Goal: Task Accomplishment & Management: Manage account settings

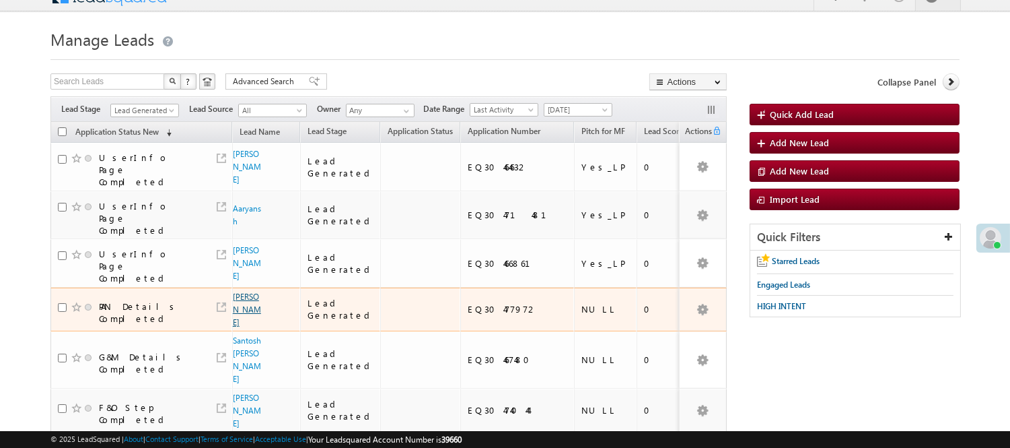
scroll to position [75, 0]
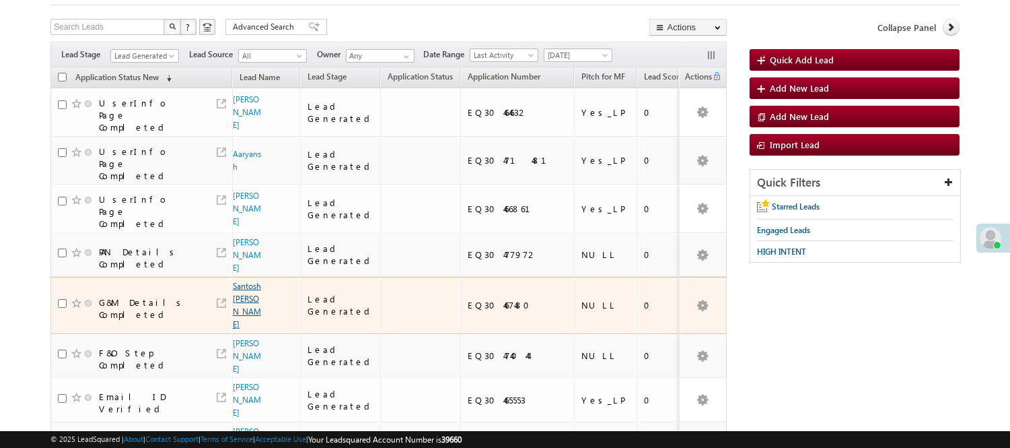
click at [238, 281] on link "Santosh [PERSON_NAME]" at bounding box center [247, 305] width 28 height 48
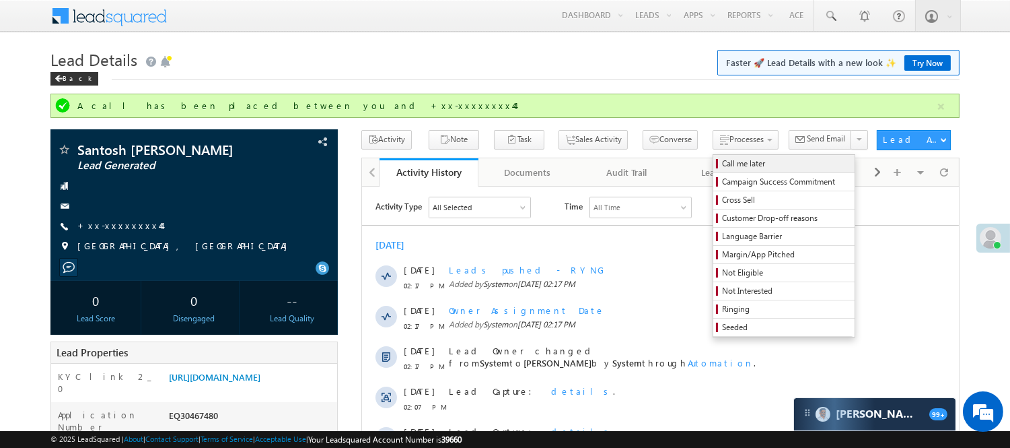
click at [722, 162] on span "Call me later" at bounding box center [786, 163] width 128 height 12
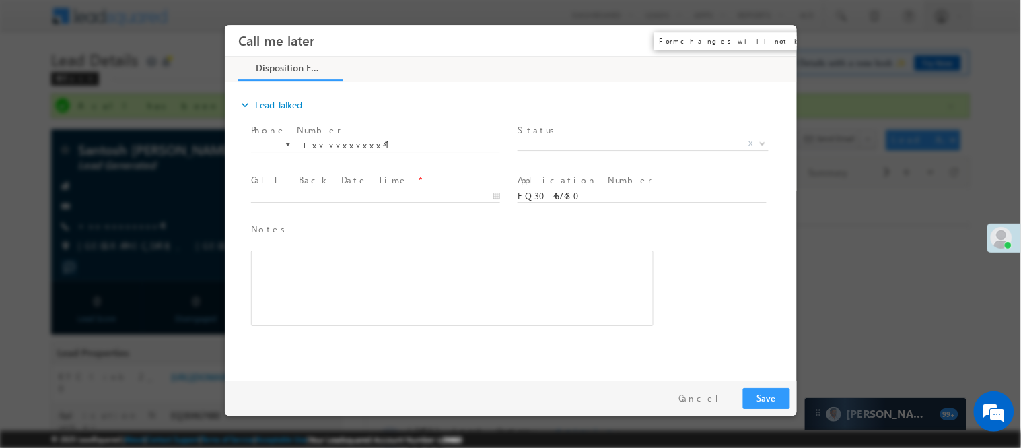
click at [777, 35] on button "×" at bounding box center [776, 40] width 23 height 25
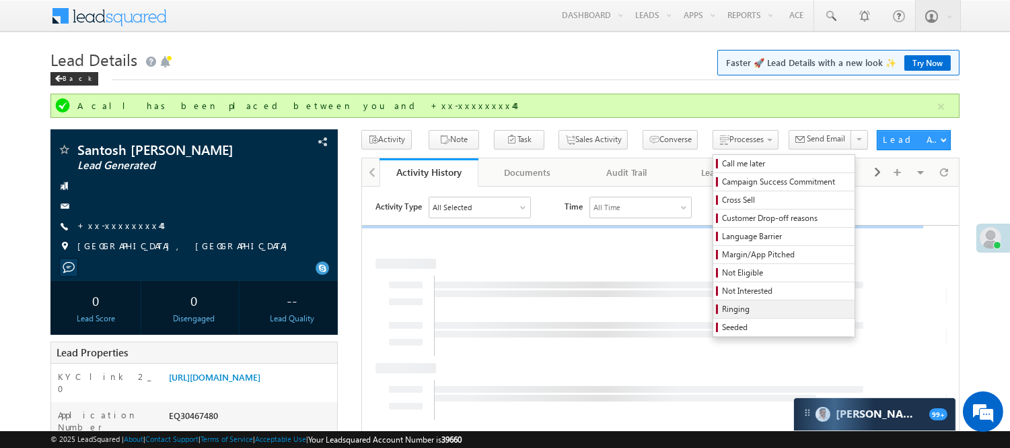
click at [722, 311] on span "Ringing" at bounding box center [786, 309] width 128 height 12
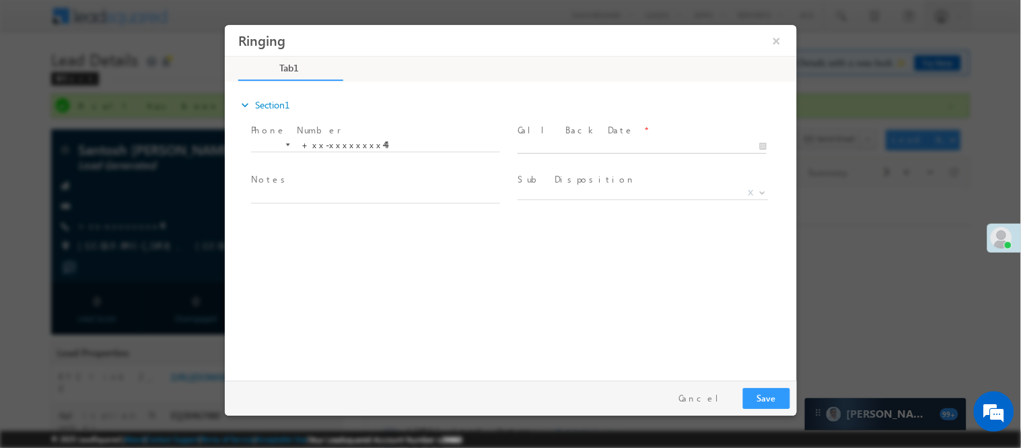
type input "10/13/25 3:51 PM"
click at [598, 140] on input "10/13/25 3:51 PM" at bounding box center [641, 145] width 249 height 13
click at [768, 391] on button "Save" at bounding box center [765, 397] width 47 height 21
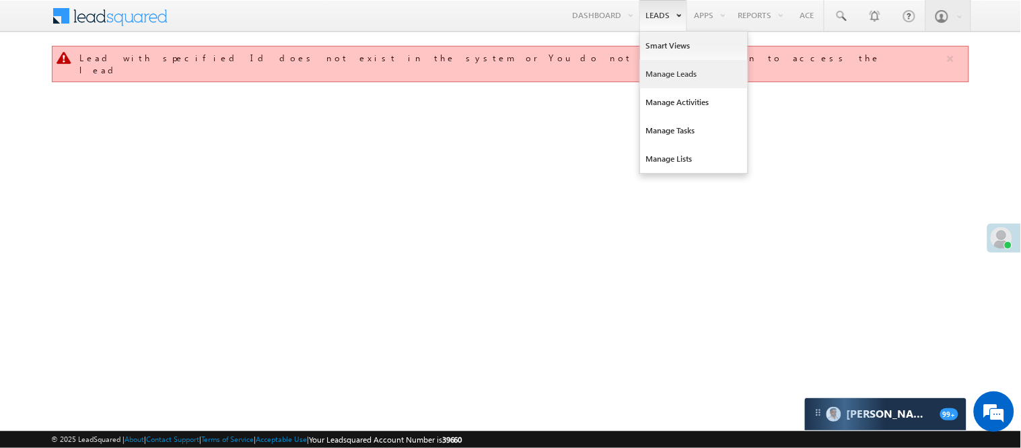
click at [668, 78] on link "Manage Leads" at bounding box center [694, 74] width 108 height 28
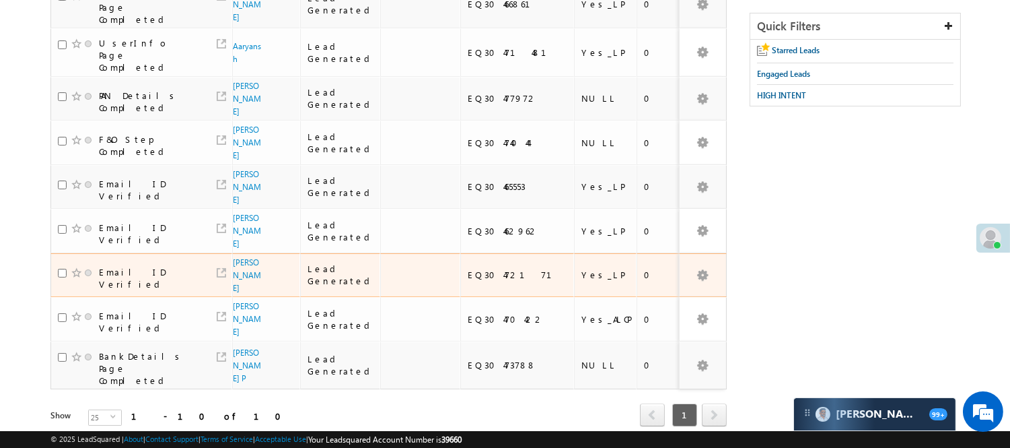
scroll to position [232, 0]
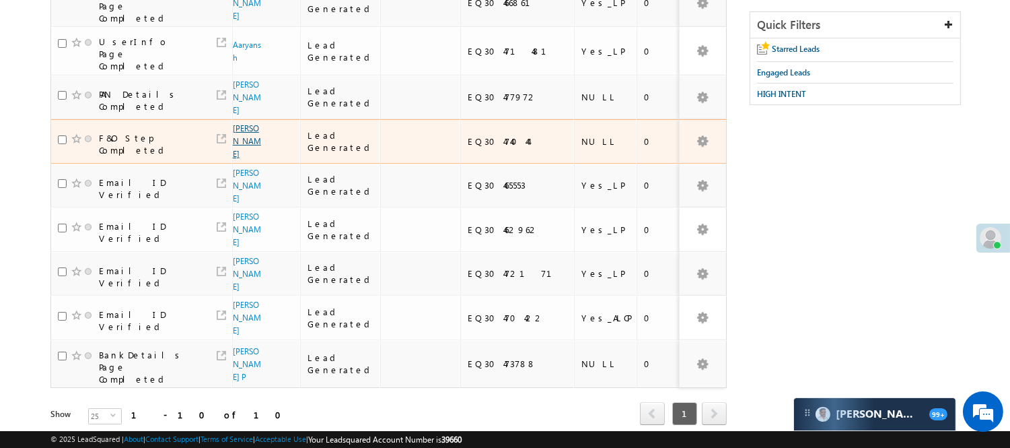
click at [243, 123] on link "[PERSON_NAME]" at bounding box center [247, 141] width 28 height 36
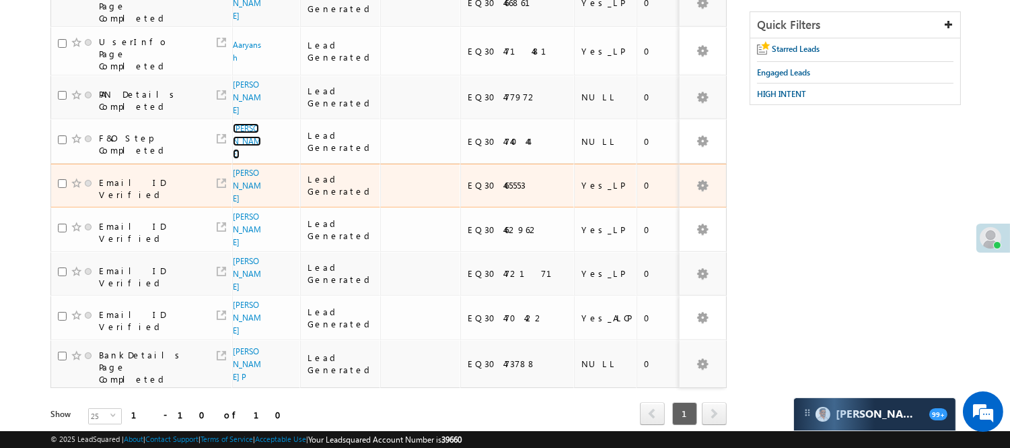
scroll to position [0, 0]
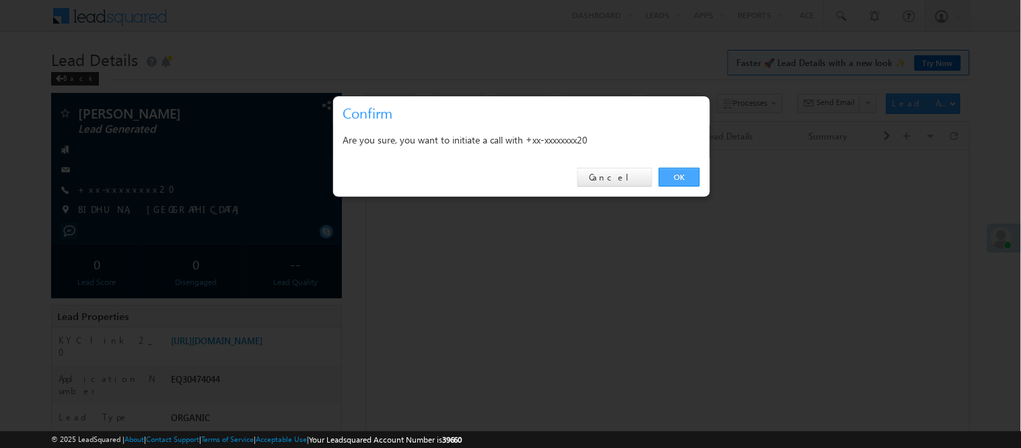
click at [682, 177] on link "OK" at bounding box center [679, 177] width 41 height 19
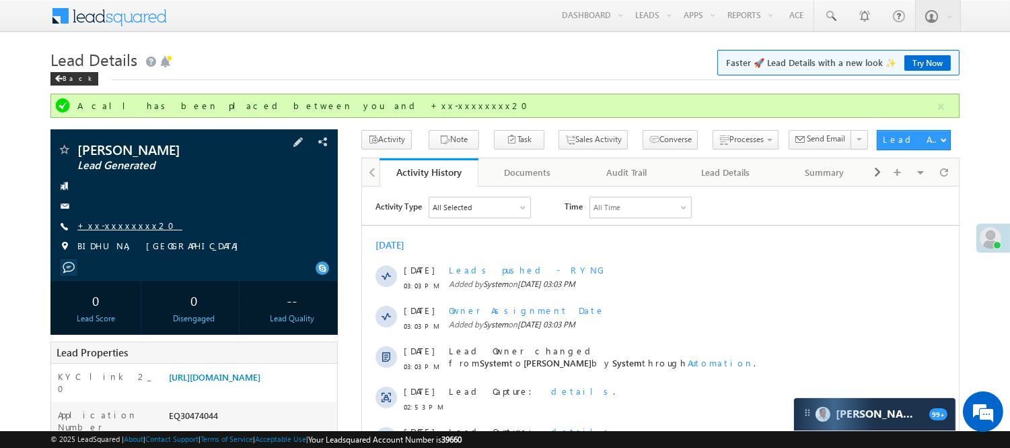
click at [128, 226] on link "+xx-xxxxxxxx20" at bounding box center [129, 224] width 105 height 11
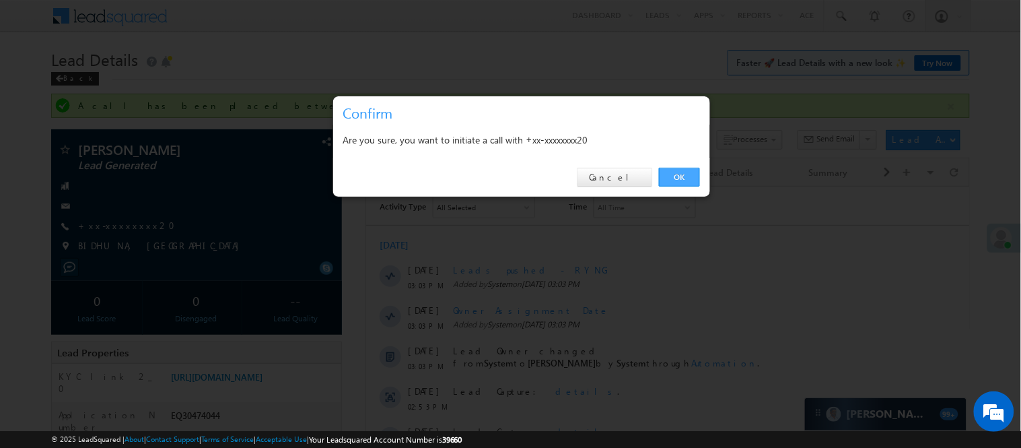
click at [692, 178] on link "OK" at bounding box center [679, 177] width 41 height 19
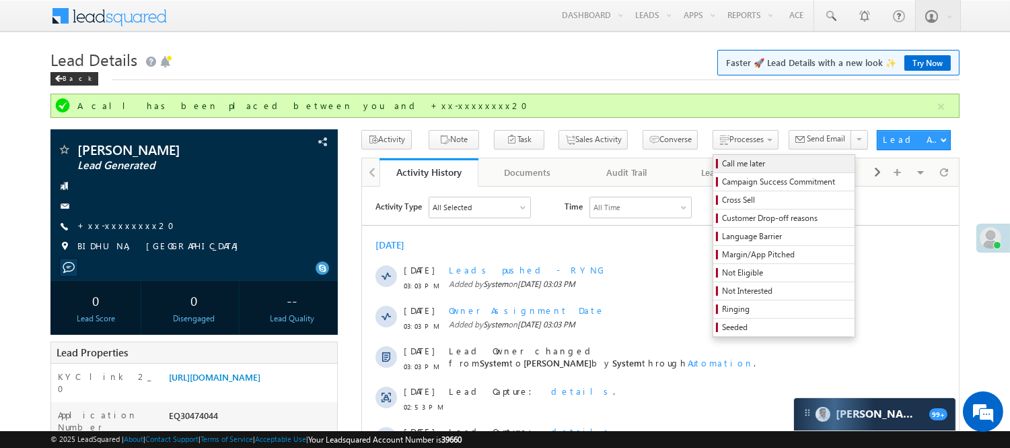
click at [719, 157] on link "Call me later" at bounding box center [783, 163] width 141 height 17
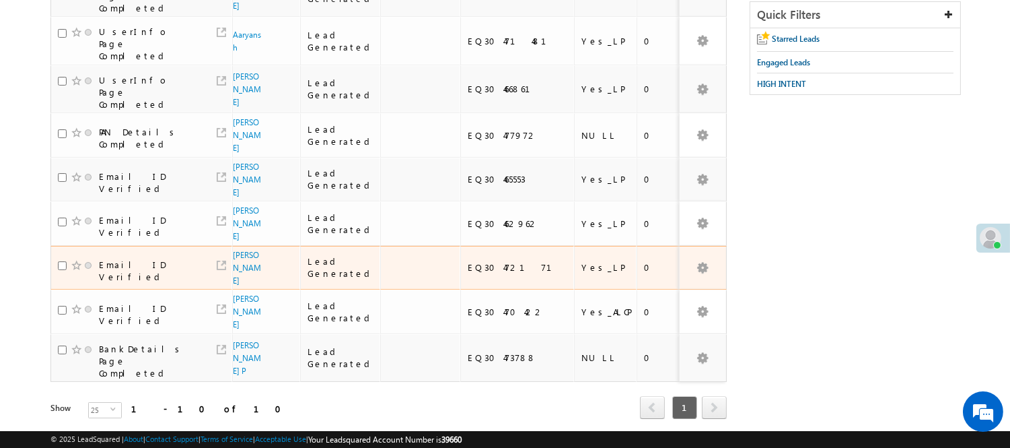
scroll to position [245, 0]
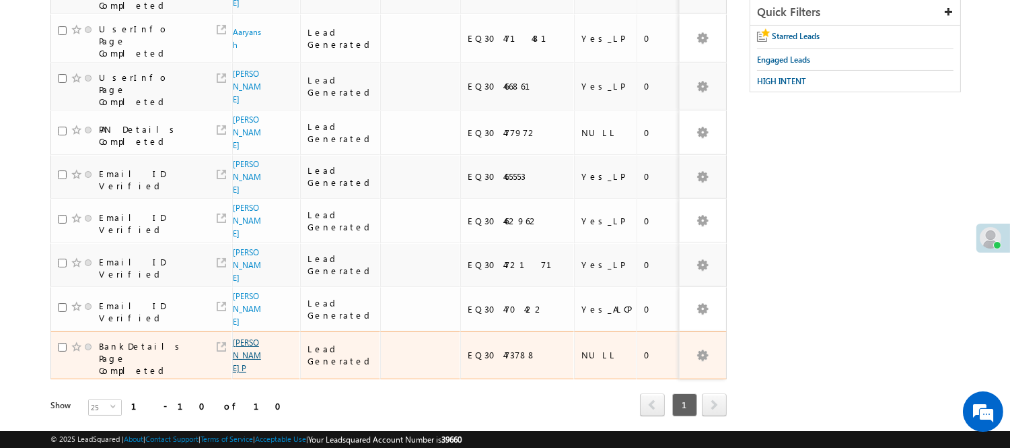
click at [238, 337] on link "[PERSON_NAME] P" at bounding box center [247, 355] width 28 height 36
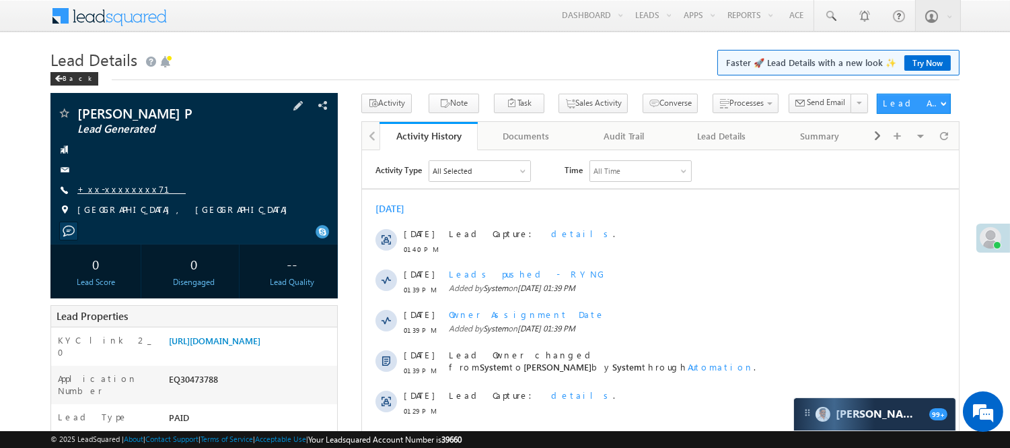
click at [91, 188] on link "+xx-xxxxxxxx71" at bounding box center [131, 188] width 108 height 11
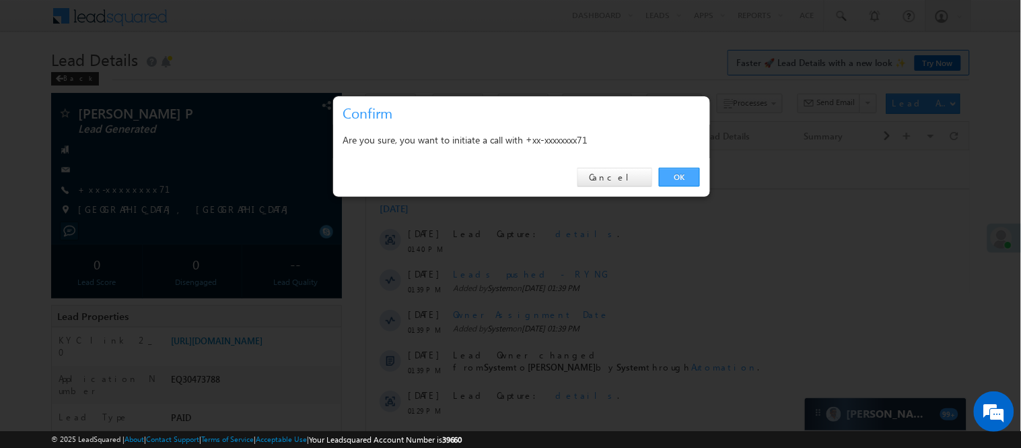
click at [665, 177] on link "OK" at bounding box center [679, 177] width 41 height 19
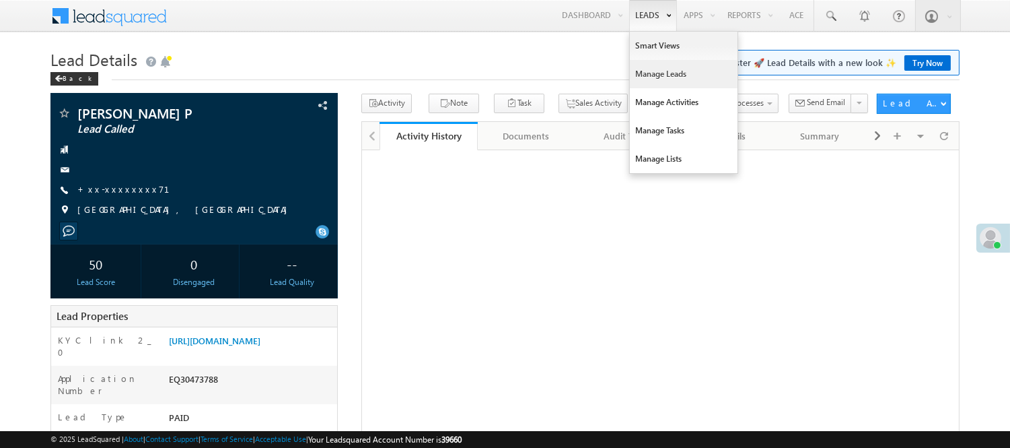
click at [653, 69] on link "Manage Leads" at bounding box center [684, 74] width 108 height 28
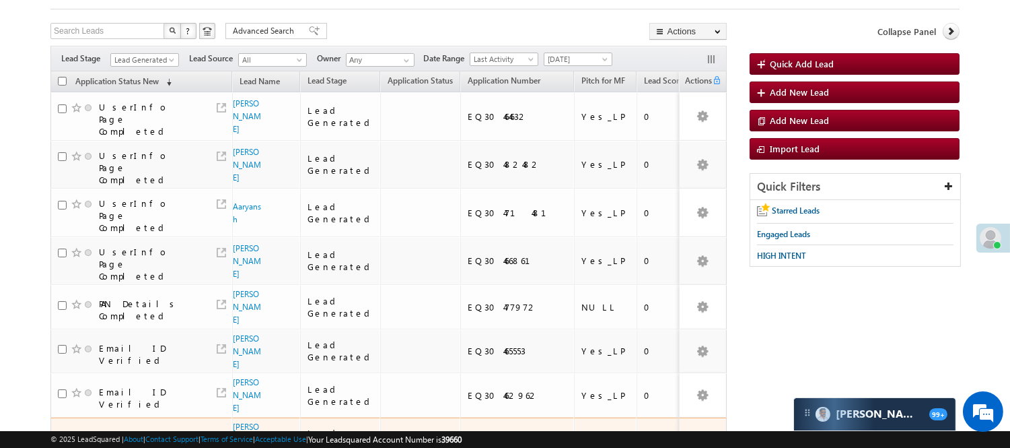
scroll to position [209, 0]
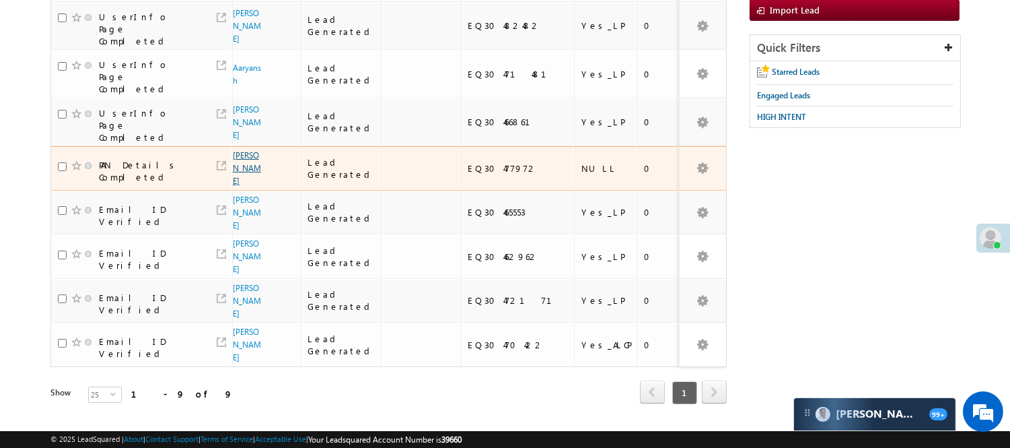
click at [248, 150] on link "Divya Kavlekar" at bounding box center [247, 168] width 28 height 36
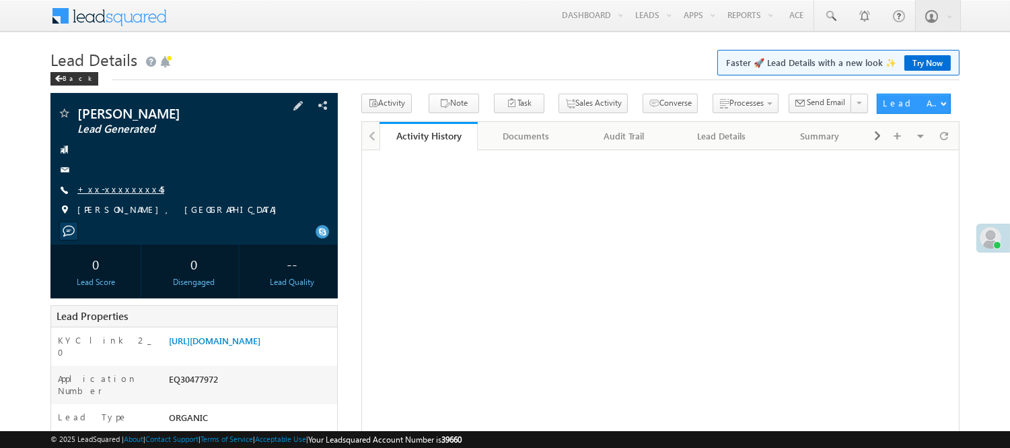
click at [122, 189] on link "+xx-xxxxxxxx45" at bounding box center [120, 188] width 87 height 11
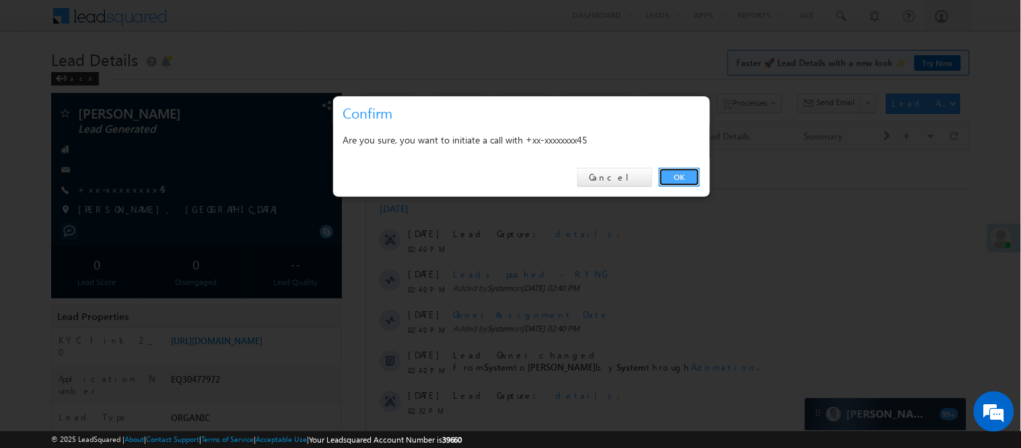
click at [671, 171] on link "OK" at bounding box center [679, 177] width 41 height 19
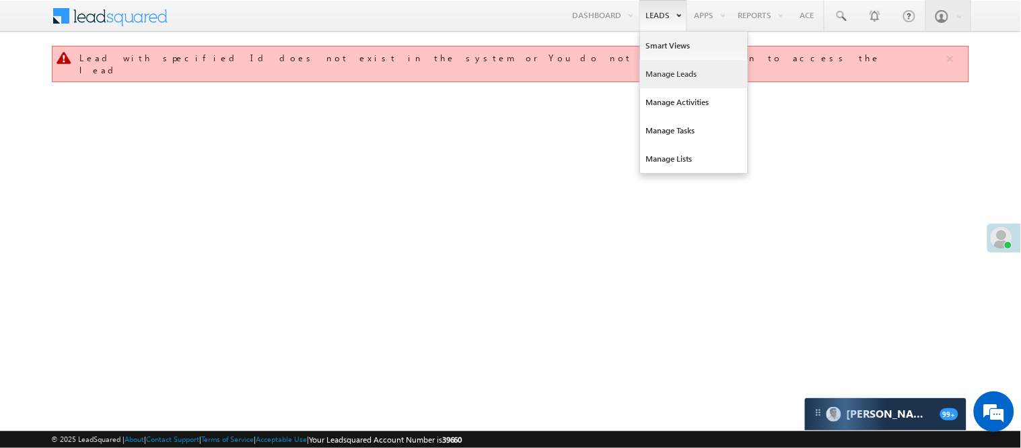
click at [647, 75] on link "Manage Leads" at bounding box center [694, 74] width 108 height 28
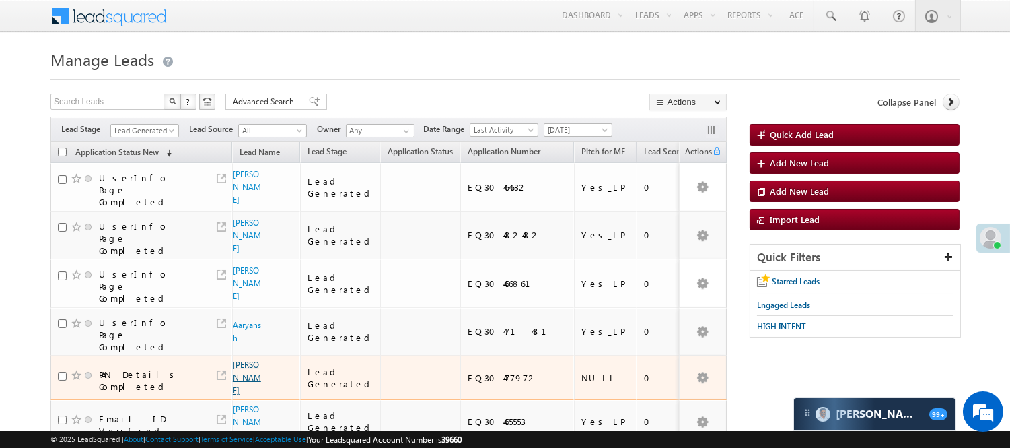
click at [239, 359] on link "[PERSON_NAME]" at bounding box center [247, 377] width 28 height 36
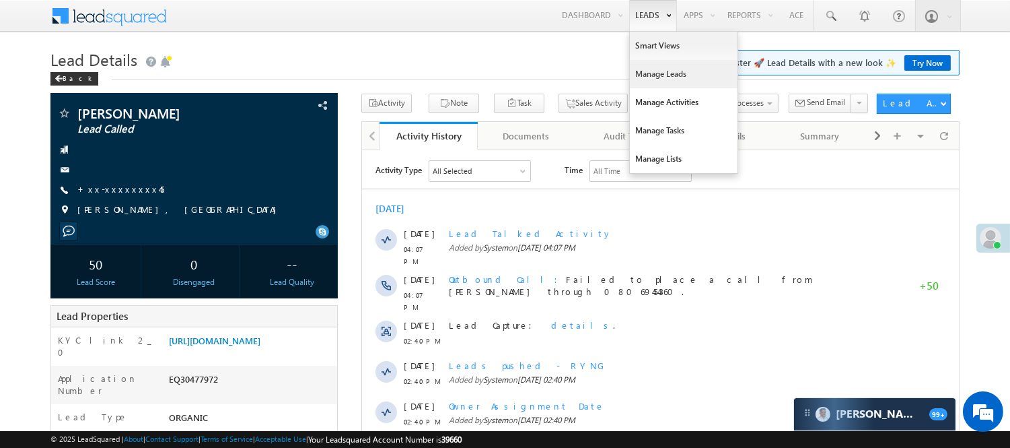
click at [655, 77] on link "Manage Leads" at bounding box center [684, 74] width 108 height 28
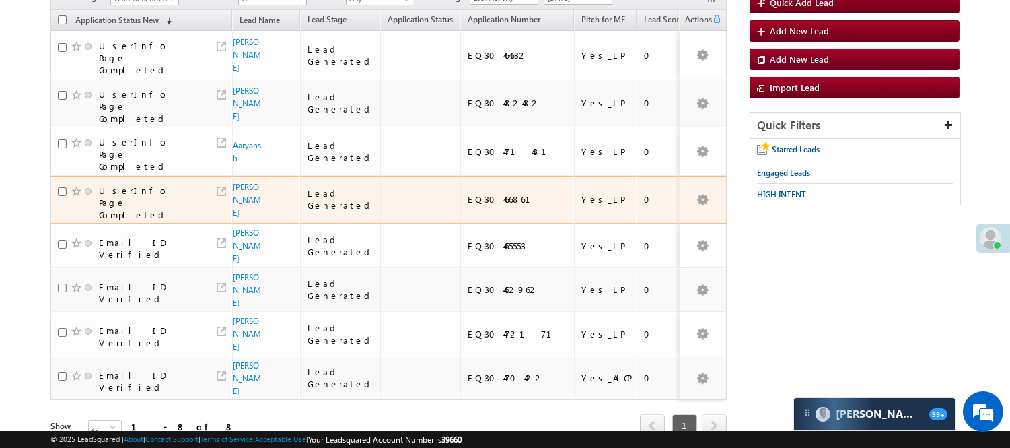
scroll to position [15, 0]
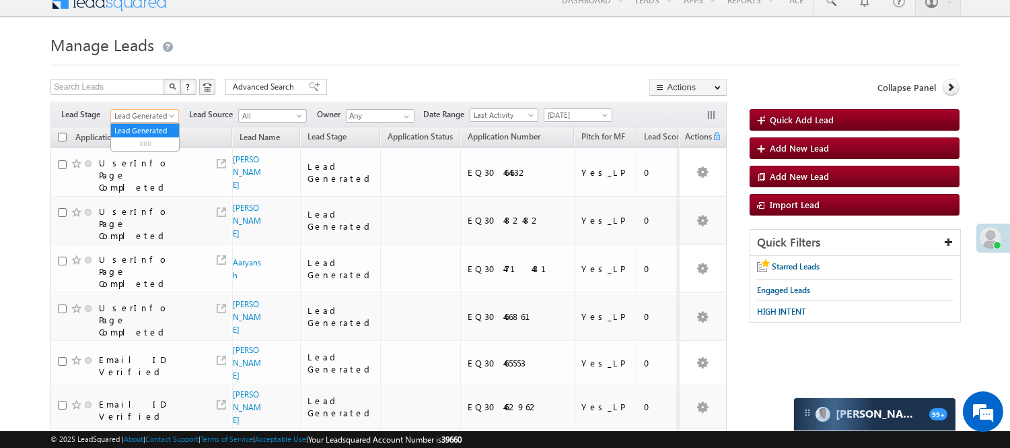
click at [131, 111] on span "Lead Generated" at bounding box center [143, 116] width 64 height 12
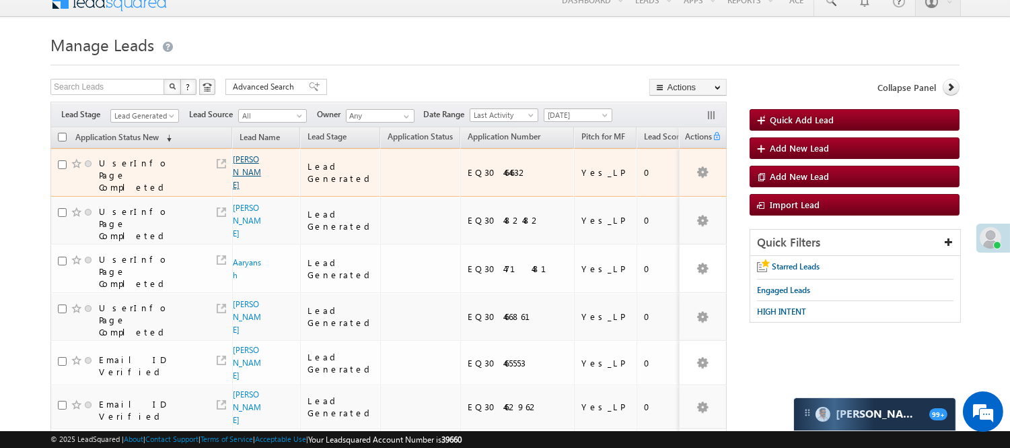
click at [244, 175] on link "Lalu Kumar yadav" at bounding box center [247, 172] width 28 height 36
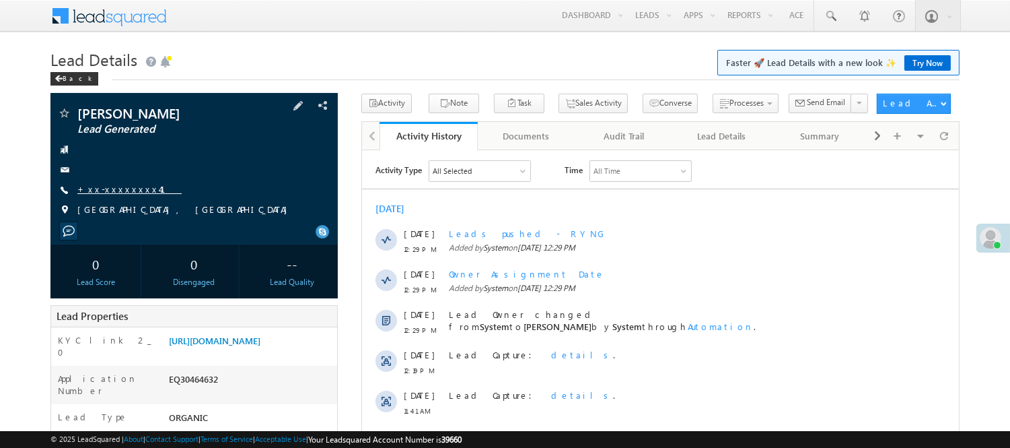
click at [115, 193] on link "+xx-xxxxxxxx41" at bounding box center [129, 188] width 104 height 11
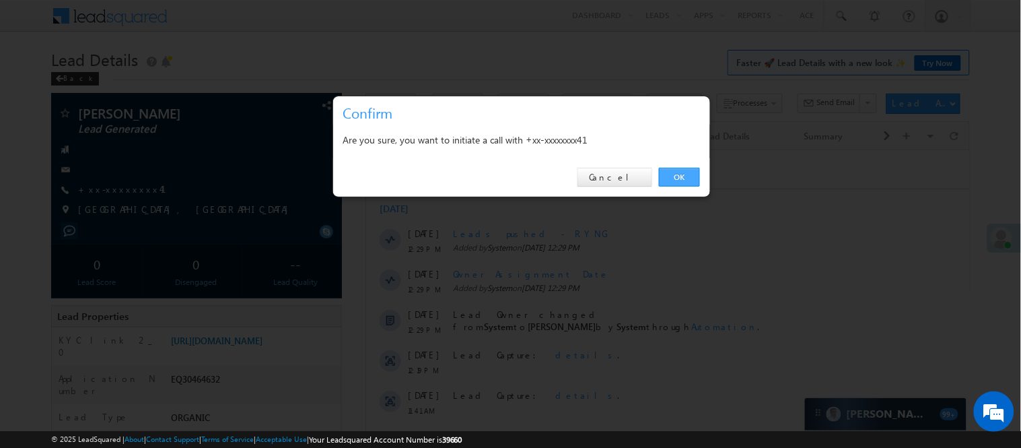
click at [669, 171] on link "OK" at bounding box center [679, 177] width 41 height 19
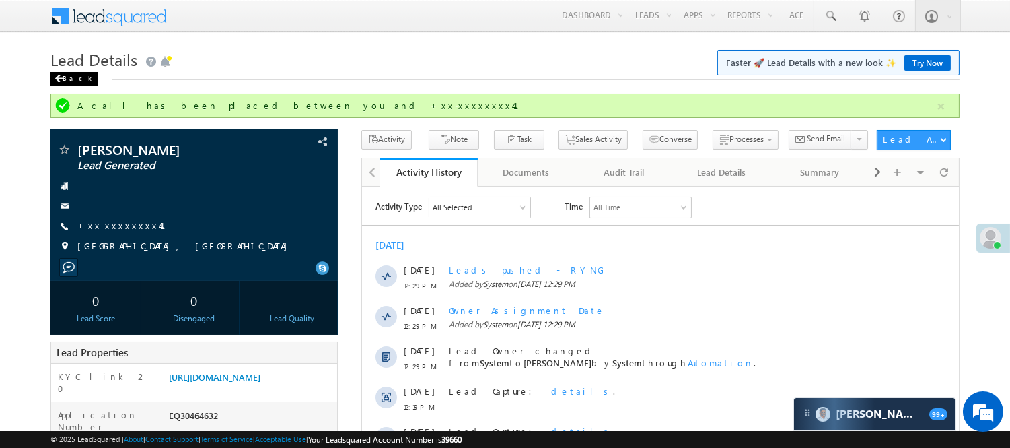
click at [69, 77] on div "Back" at bounding box center [74, 78] width 48 height 13
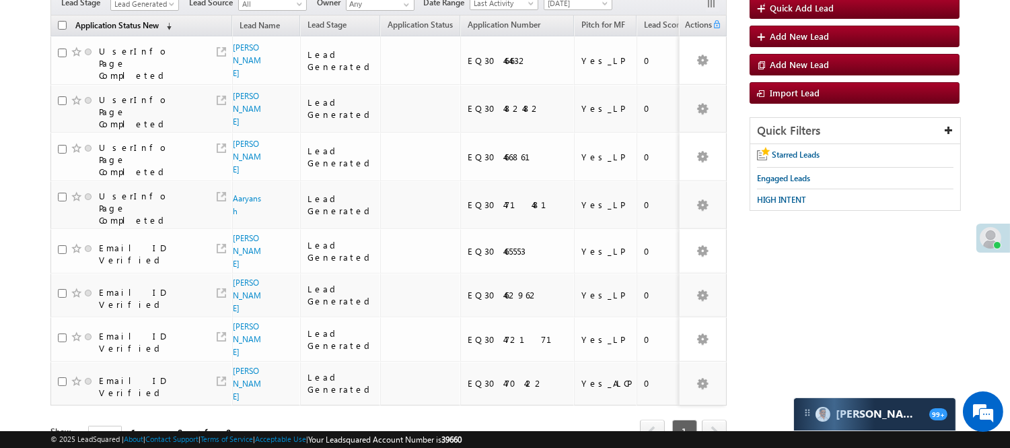
scroll to position [75, 0]
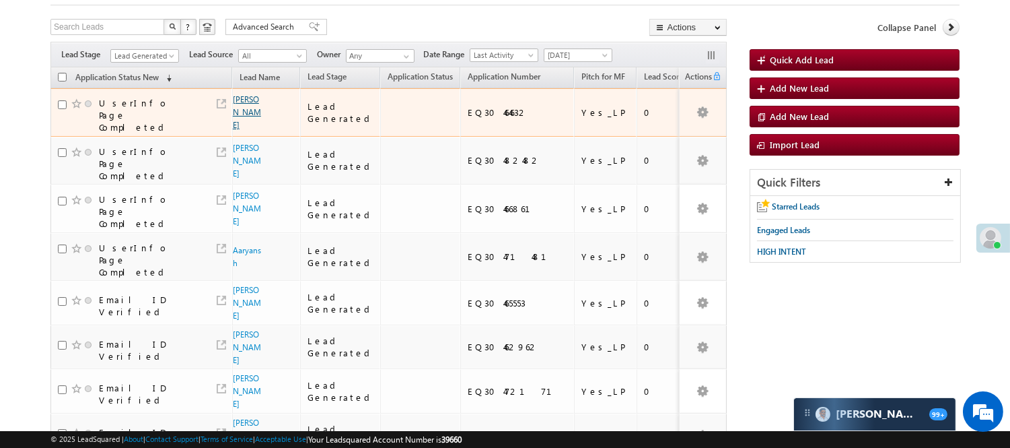
click at [238, 110] on link "[PERSON_NAME]" at bounding box center [247, 112] width 28 height 36
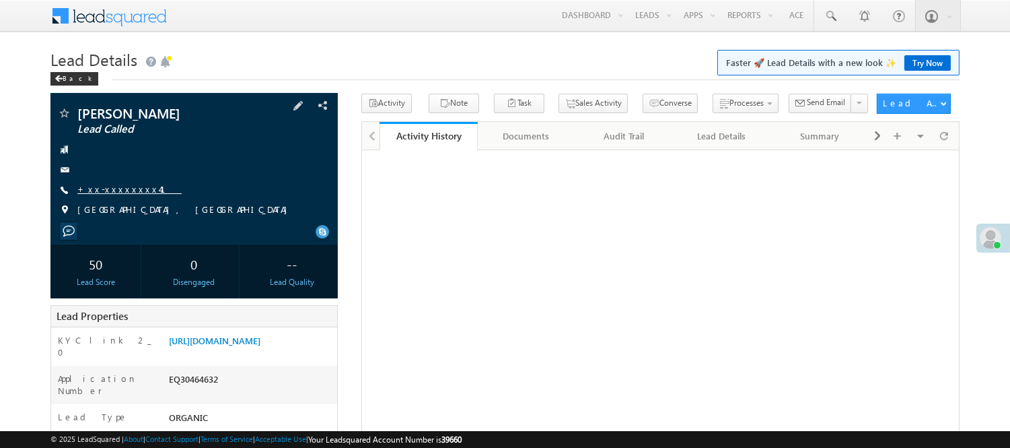
click at [100, 186] on link "+xx-xxxxxxxx41" at bounding box center [129, 188] width 104 height 11
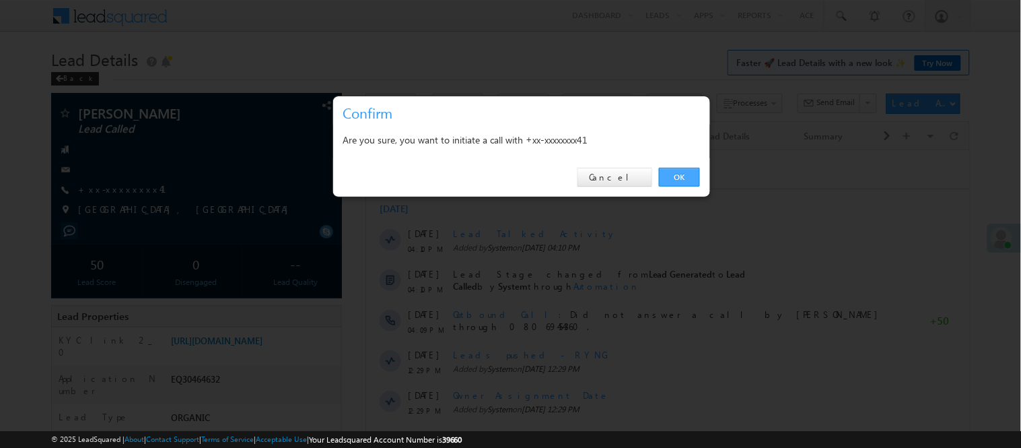
click at [677, 173] on link "OK" at bounding box center [679, 177] width 41 height 19
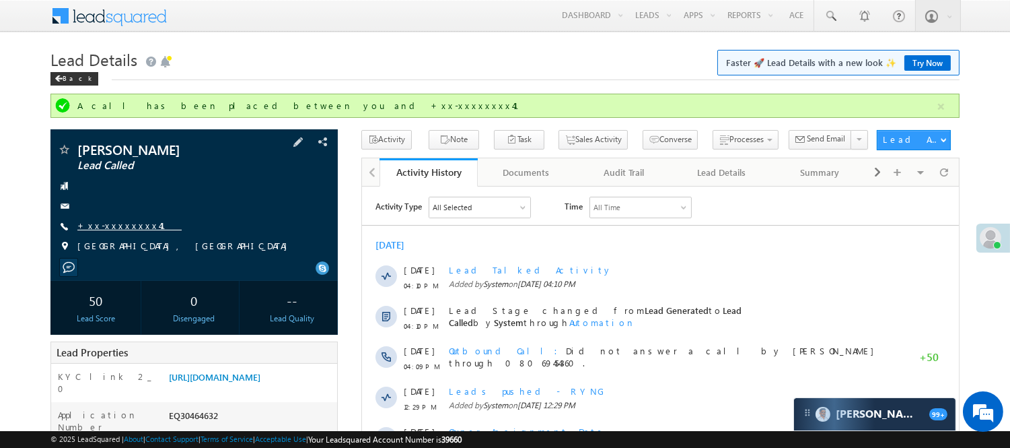
click at [118, 221] on link "+xx-xxxxxxxx41" at bounding box center [129, 224] width 104 height 11
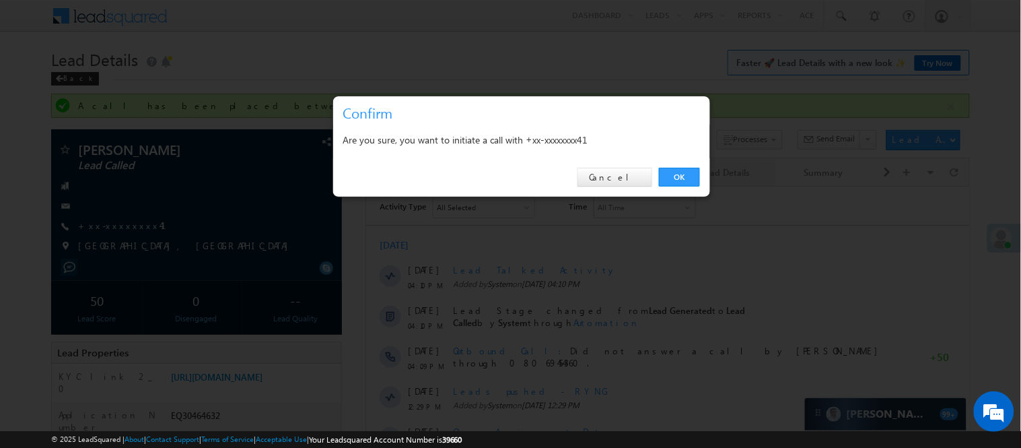
click at [678, 174] on link "OK" at bounding box center [679, 177] width 41 height 19
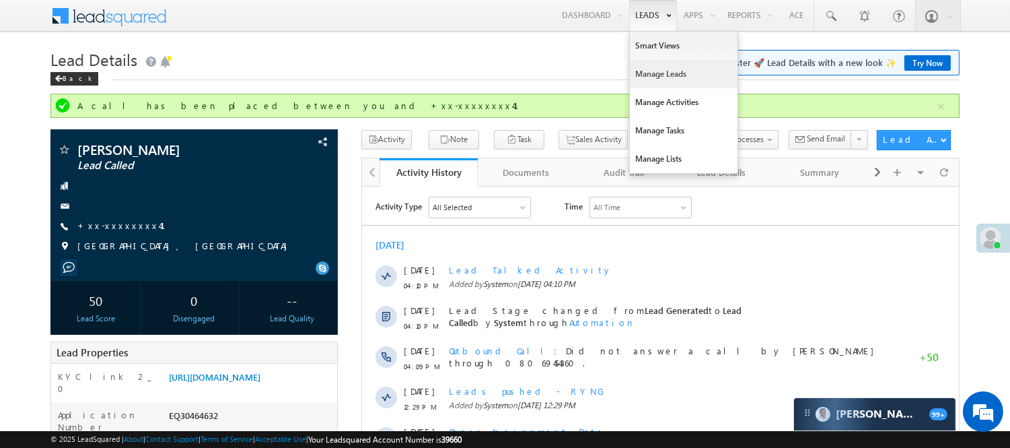
click at [655, 79] on link "Manage Leads" at bounding box center [684, 74] width 108 height 28
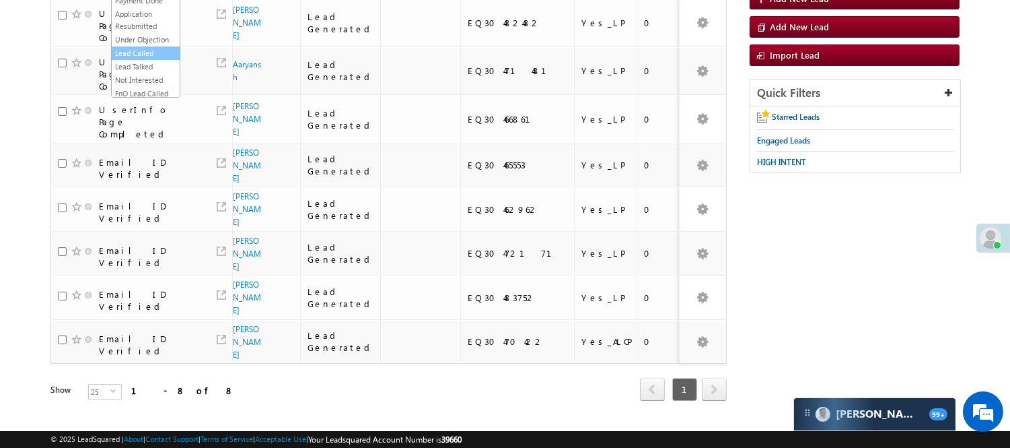
click at [141, 59] on link "Lead Called" at bounding box center [146, 53] width 68 height 12
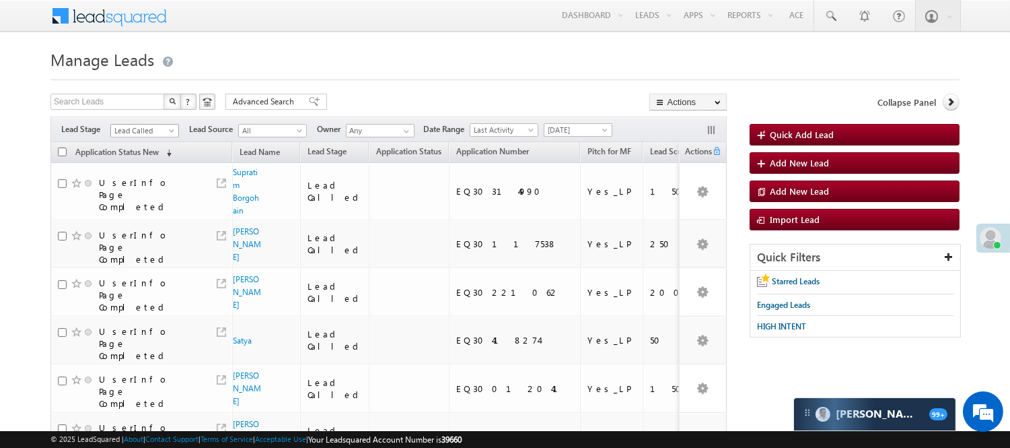
click at [145, 131] on span "Lead Called" at bounding box center [143, 131] width 64 height 12
click at [137, 160] on link "Lead Generated" at bounding box center [145, 159] width 68 height 12
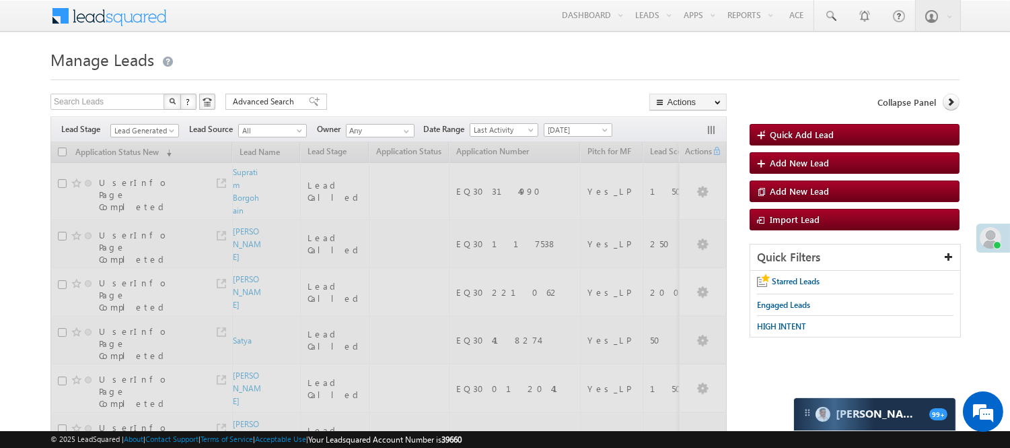
click at [358, 54] on h1 "Manage Leads" at bounding box center [504, 58] width 909 height 26
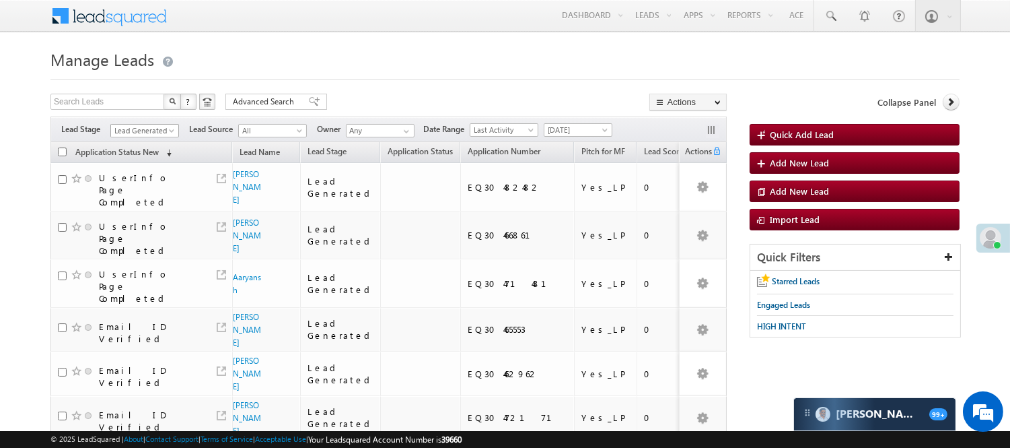
click at [145, 135] on span "Lead Generated" at bounding box center [143, 131] width 64 height 12
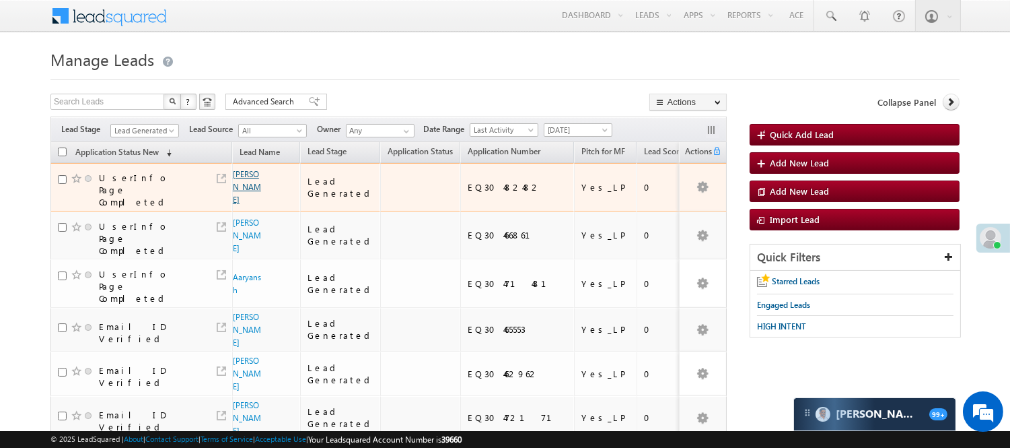
click at [237, 186] on link "Jyoti Mahanta" at bounding box center [247, 187] width 28 height 36
click at [251, 184] on link "Jyoti Mahanta" at bounding box center [247, 187] width 28 height 36
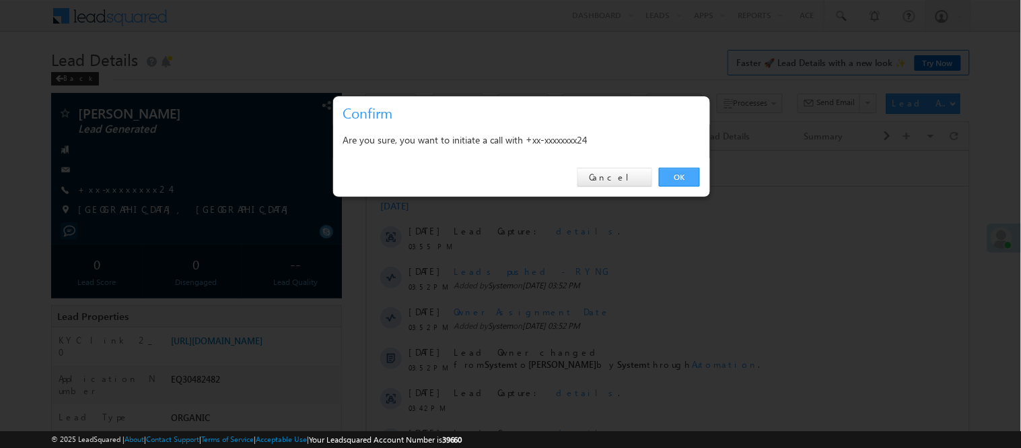
click at [690, 176] on link "OK" at bounding box center [679, 177] width 41 height 19
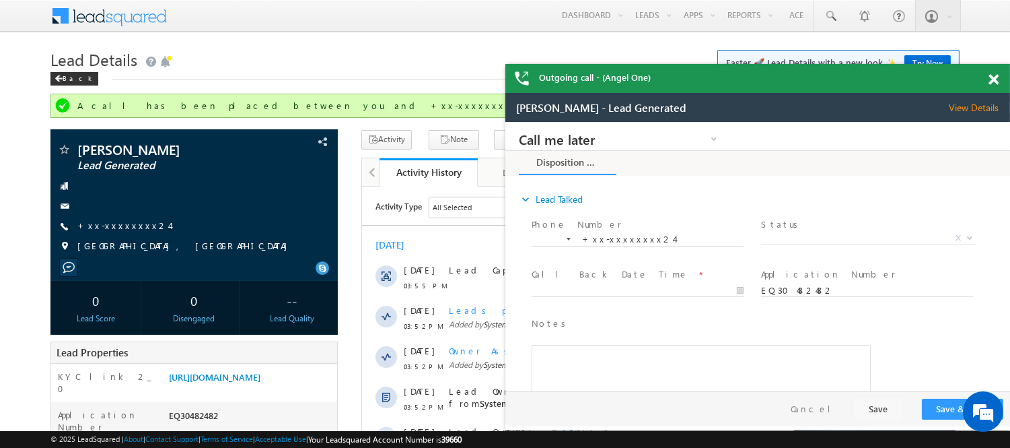
click at [994, 75] on span at bounding box center [994, 79] width 10 height 11
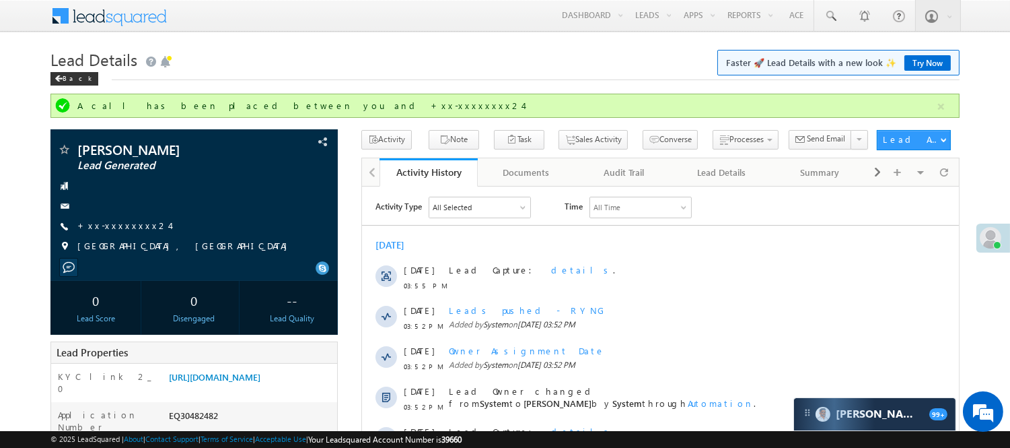
click at [340, 57] on h1 "Lead Details Faster 🚀 Lead Details with a new look ✨ Try Now" at bounding box center [504, 58] width 909 height 26
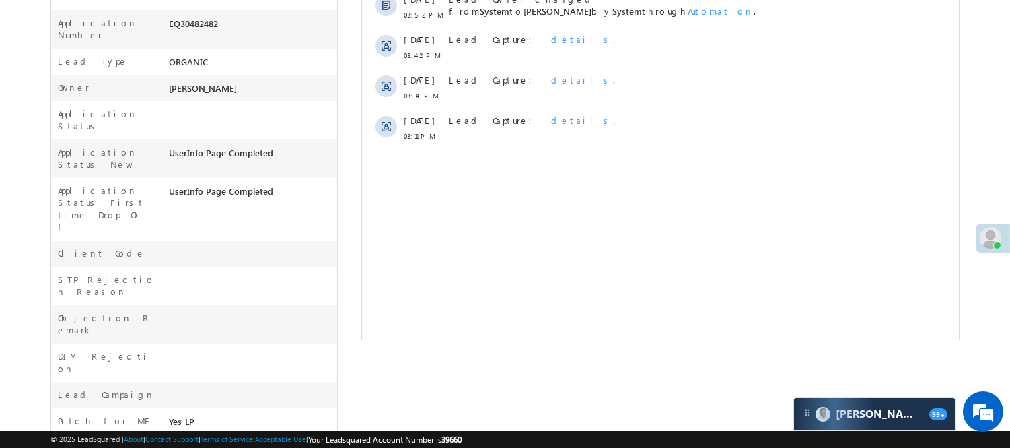
click at [338, 71] on div "KYC link 2_0 https://angelbroking1-pk3em7sa.customui-test.leadsquared.com?leadI…" at bounding box center [193, 339] width 287 height 736
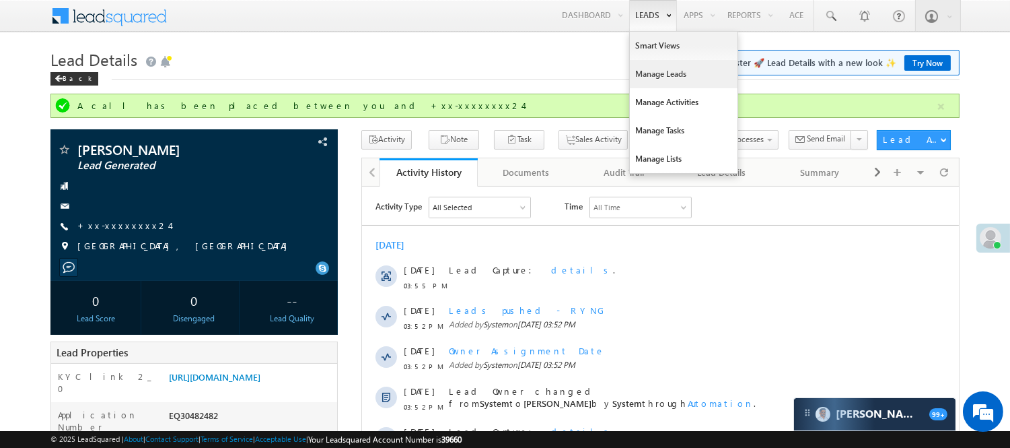
click at [672, 81] on link "Manage Leads" at bounding box center [684, 74] width 108 height 28
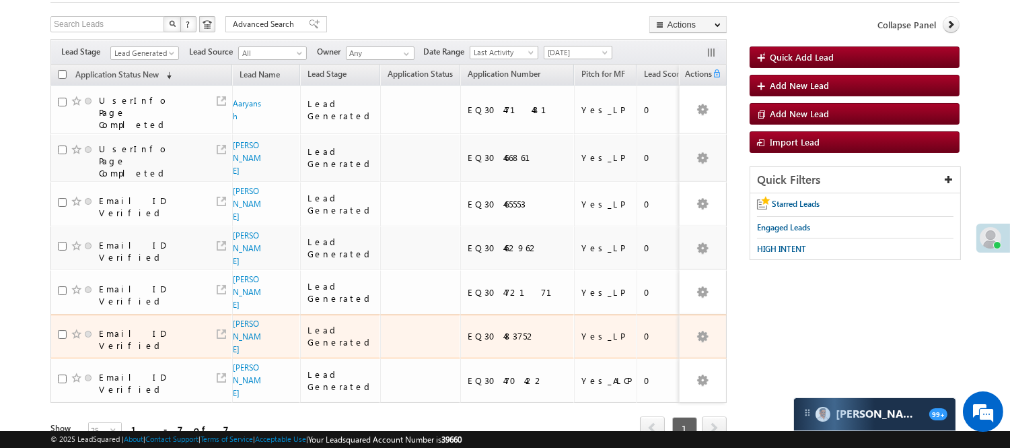
scroll to position [120, 0]
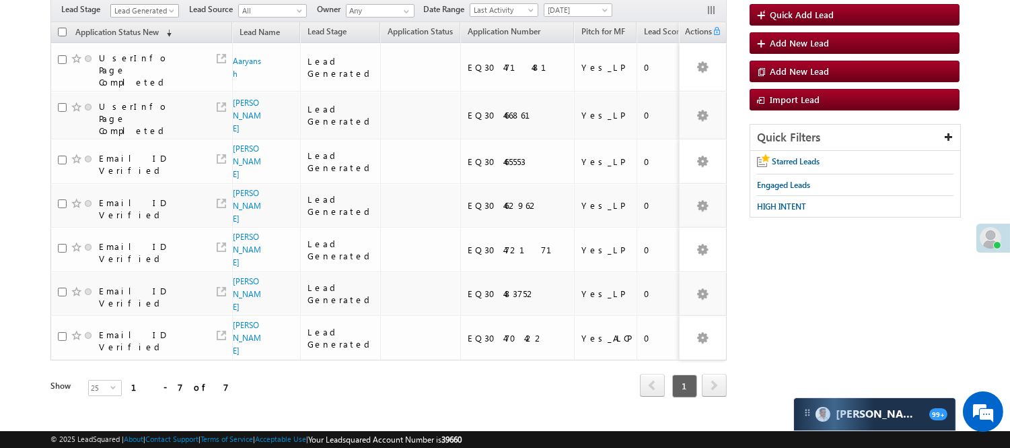
click at [146, 5] on span "Lead Generated" at bounding box center [143, 11] width 64 height 12
click at [139, 102] on link "Code Generated" at bounding box center [145, 108] width 68 height 12
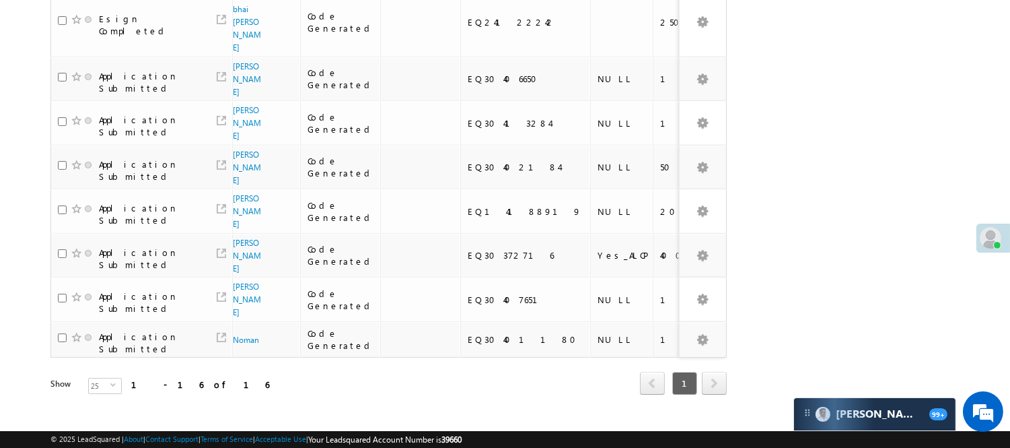
scroll to position [120, 0]
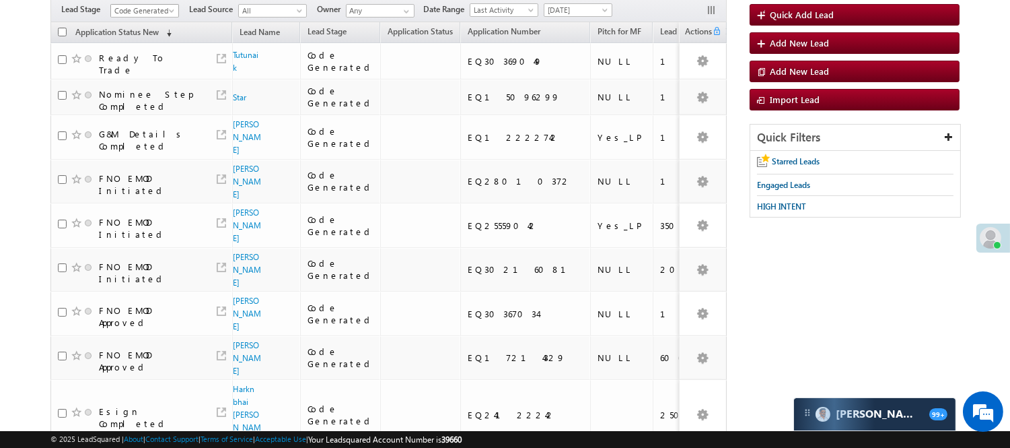
click at [143, 4] on link "Code Generated" at bounding box center [144, 10] width 69 height 13
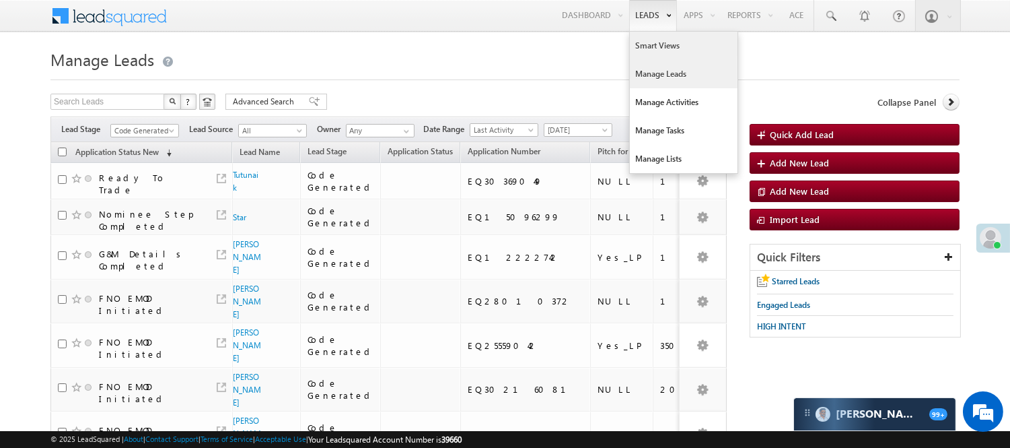
click at [649, 48] on link "Smart Views" at bounding box center [684, 46] width 108 height 28
